Goal: Task Accomplishment & Management: Use online tool/utility

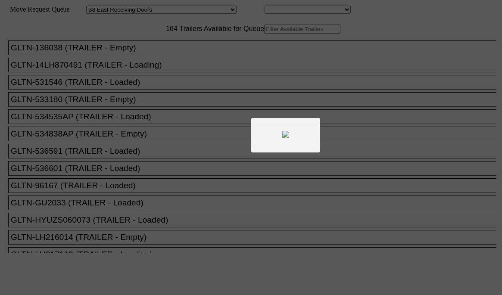
select select "536"
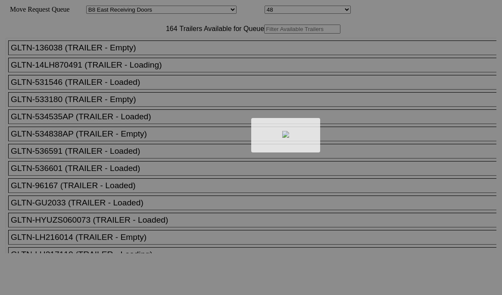
click at [175, 47] on div at bounding box center [251, 147] width 502 height 295
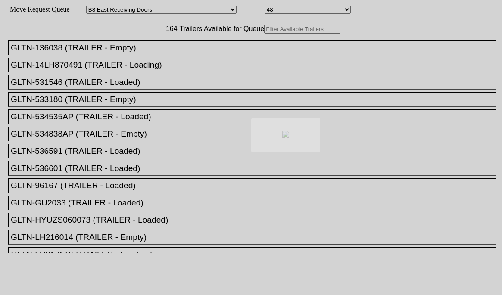
click at [175, 47] on div at bounding box center [251, 147] width 502 height 295
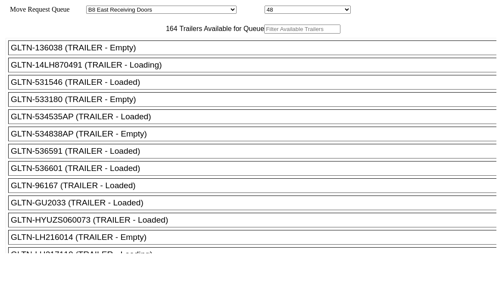
drag, startPoint x: 0, startPoint y: 0, endPoint x: 175, endPoint y: 47, distance: 181.2
click at [264, 34] on input "text" at bounding box center [302, 29] width 76 height 9
paste input "FANU1173239"
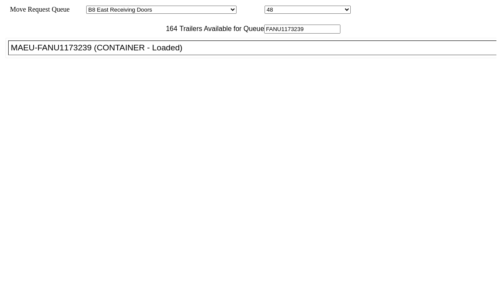
type input "FANU1173239"
click at [140, 53] on div "MAEU-FANU1173239 (CONTAINER - Loaded)" at bounding box center [256, 47] width 491 height 9
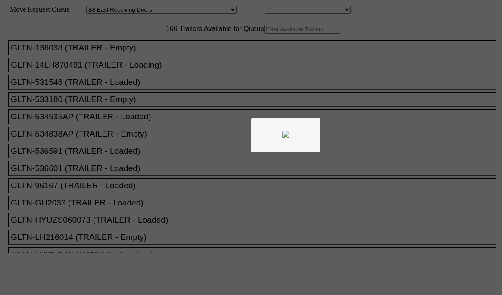
select select "536"
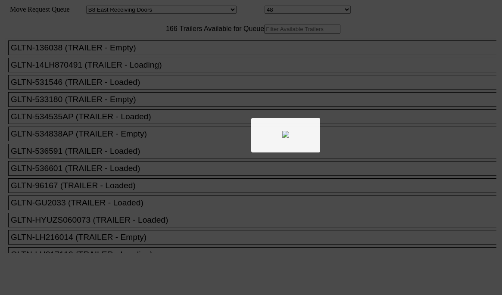
click at [152, 53] on div at bounding box center [251, 147] width 502 height 295
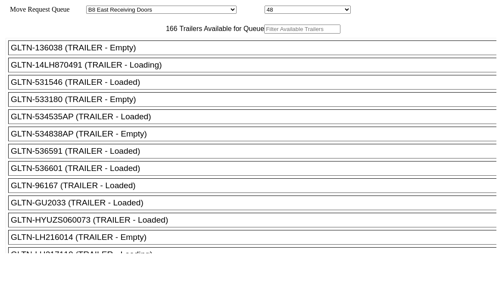
click at [264, 34] on input "text" at bounding box center [302, 29] width 76 height 9
paste input "MSKU4667194"
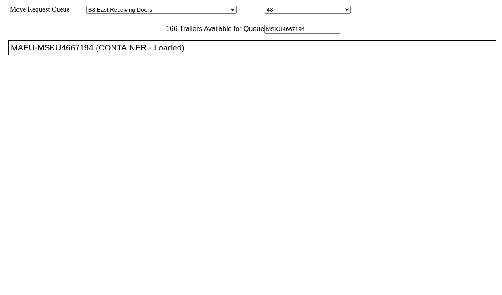
type input "MSKU4667194"
click at [140, 55] on li "MAEU-MSKU4667194 (CONTAINER - Loaded)" at bounding box center [256, 48] width 496 height 15
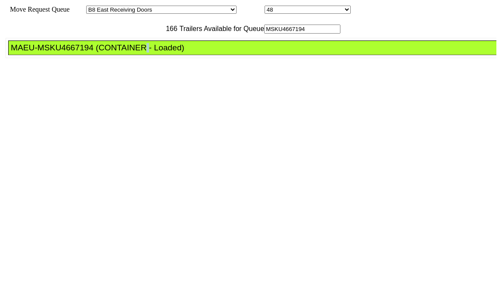
click at [140, 55] on li "MAEU-MSKU4667194 (CONTAINER - Loaded)" at bounding box center [256, 48] width 496 height 15
